Goal: Transaction & Acquisition: Purchase product/service

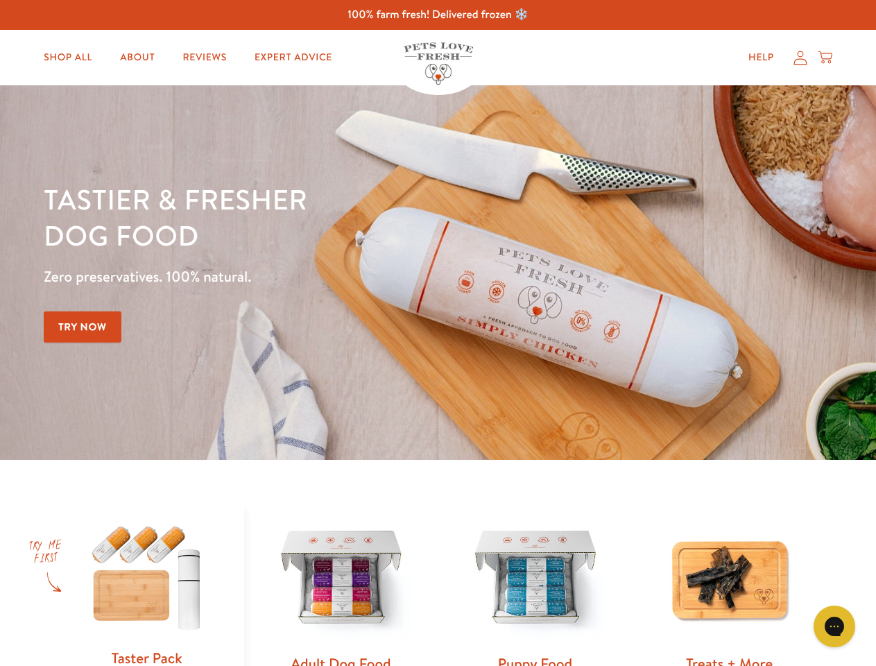
click at [438, 333] on div "Tastier & fresher dog food Zero preservatives. 100% natural. Try Now" at bounding box center [307, 272] width 526 height 183
click at [834, 626] on icon "Gorgias live chat" at bounding box center [834, 625] width 13 height 13
